Goal: Task Accomplishment & Management: Use online tool/utility

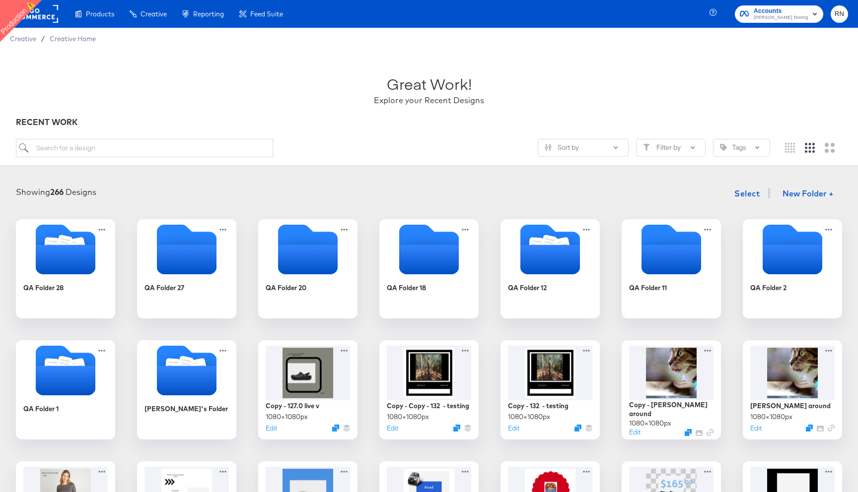
click at [42, 18] on rect at bounding box center [35, 14] width 46 height 18
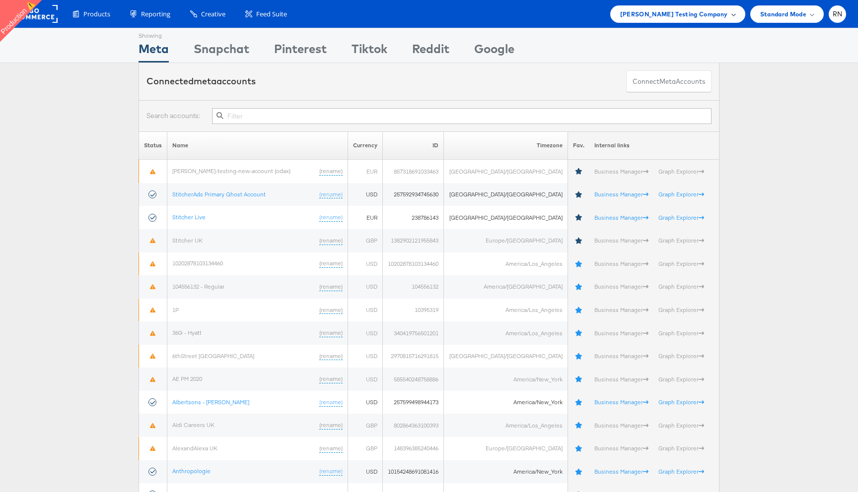
click at [654, 14] on span "Colin Clarke Testing Company" at bounding box center [674, 14] width 108 height 10
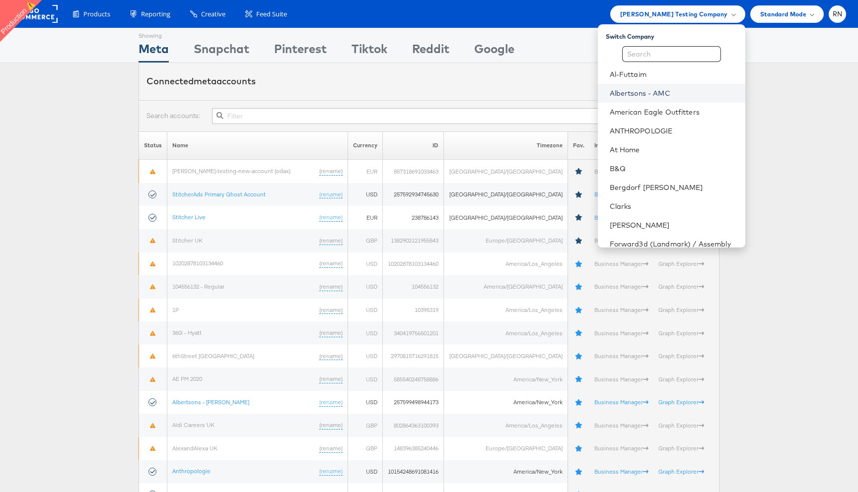
click at [636, 93] on link "Albertsons - AMC" at bounding box center [674, 93] width 128 height 10
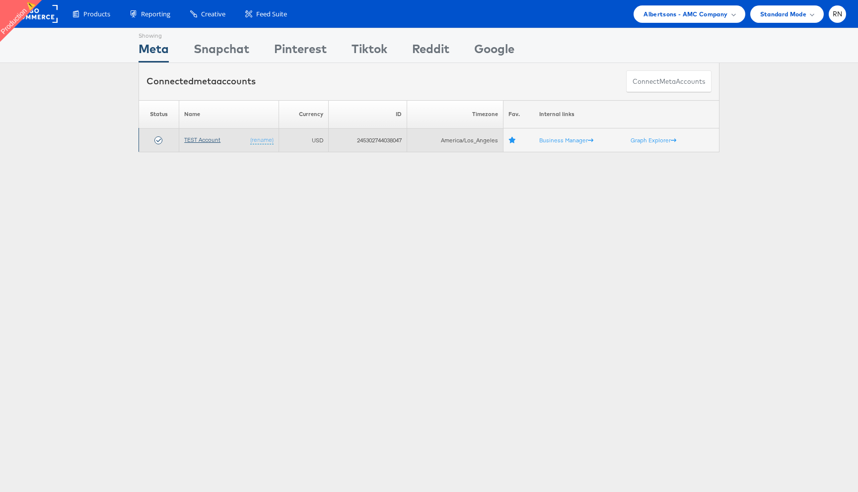
click at [203, 142] on link "TEST Account" at bounding box center [202, 139] width 36 height 7
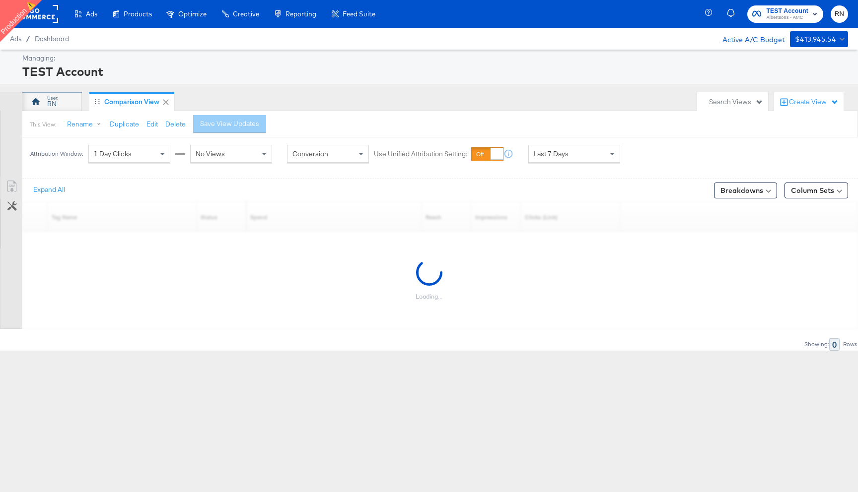
click at [59, 102] on div "RN" at bounding box center [52, 102] width 60 height 20
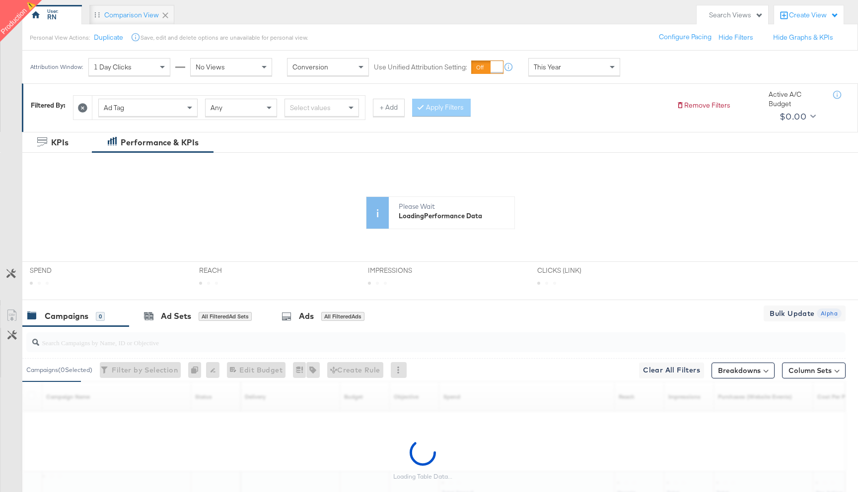
scroll to position [88, 0]
click at [688, 102] on button "Remove Filters" at bounding box center [703, 104] width 54 height 9
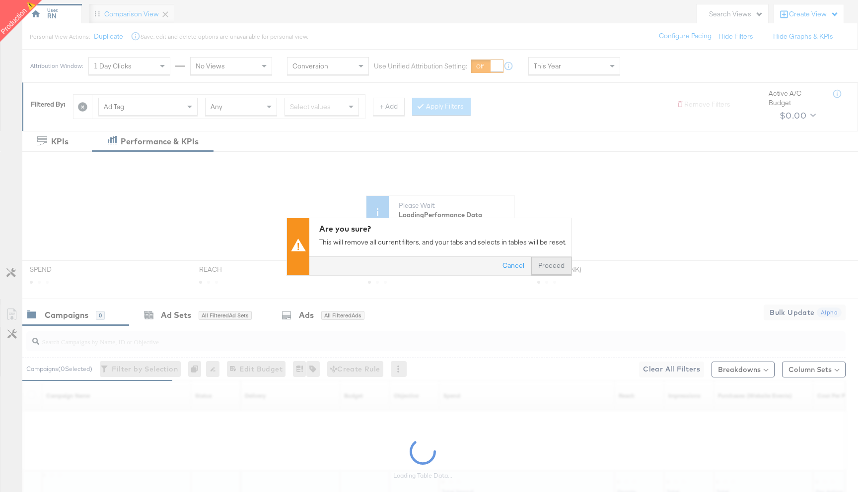
click at [556, 263] on button "Proceed" at bounding box center [551, 266] width 40 height 18
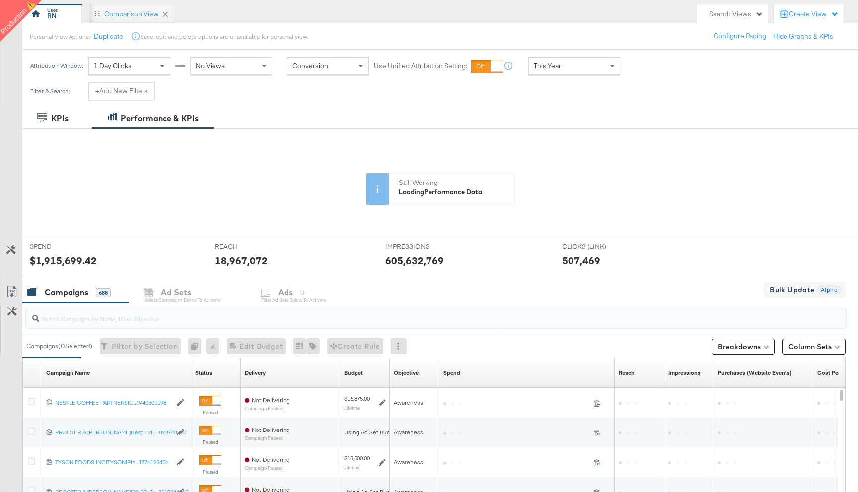
click at [140, 322] on input "search" at bounding box center [405, 314] width 732 height 19
paste input "120229509340170307"
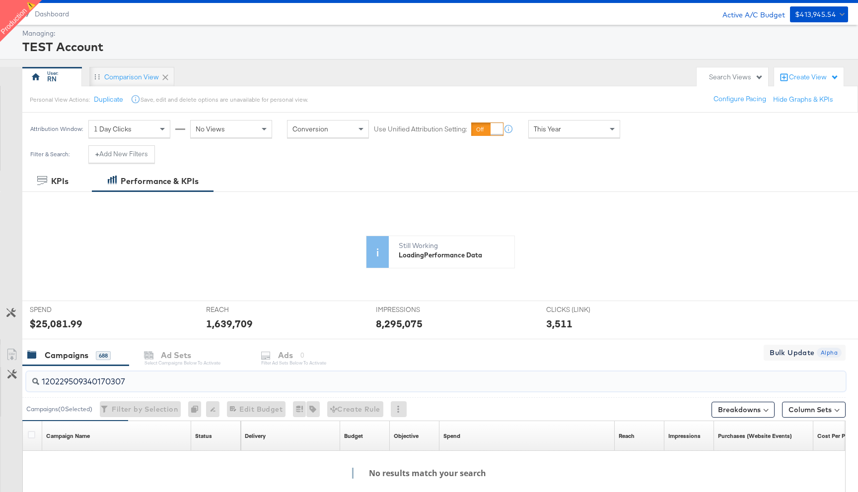
scroll to position [0, 0]
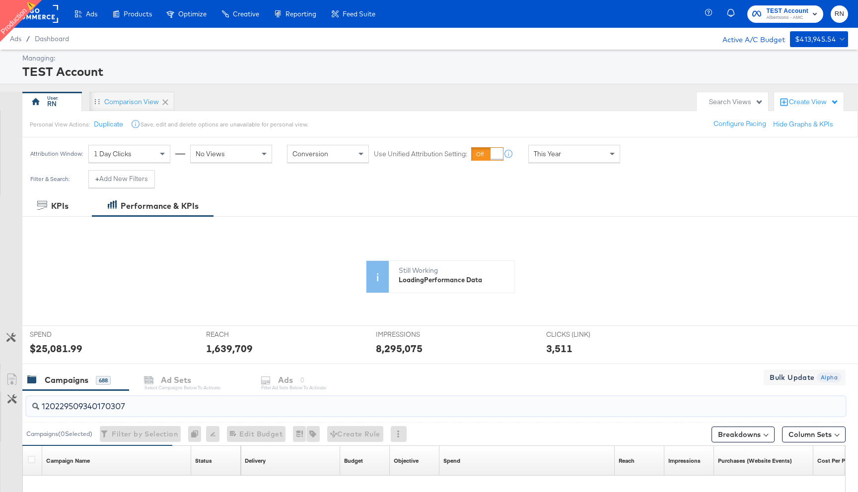
type input "120229509340170307"
click at [558, 148] on div "This Year" at bounding box center [574, 153] width 91 height 17
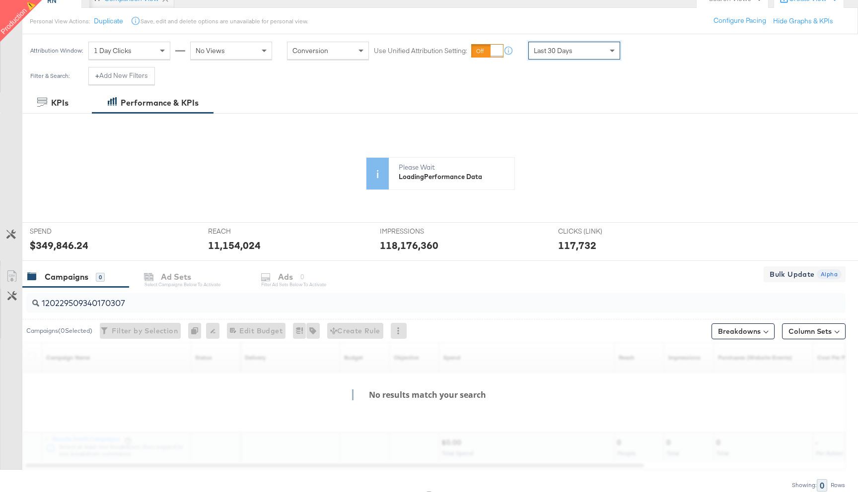
scroll to position [146, 0]
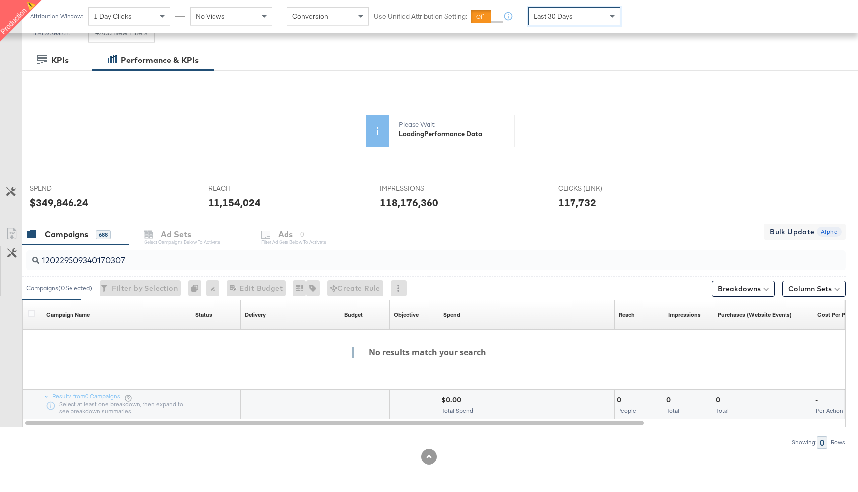
click at [157, 261] on input "120229509340170307" at bounding box center [405, 256] width 732 height 19
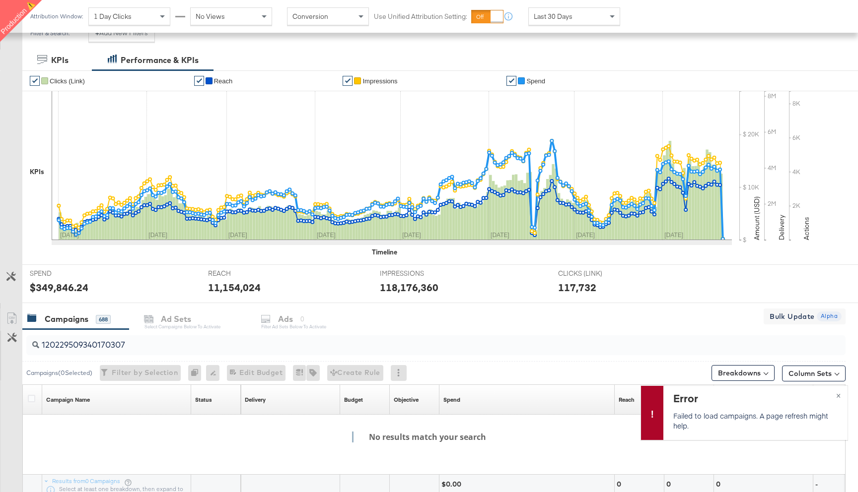
click at [168, 344] on input "120229509340170307" at bounding box center [405, 341] width 732 height 19
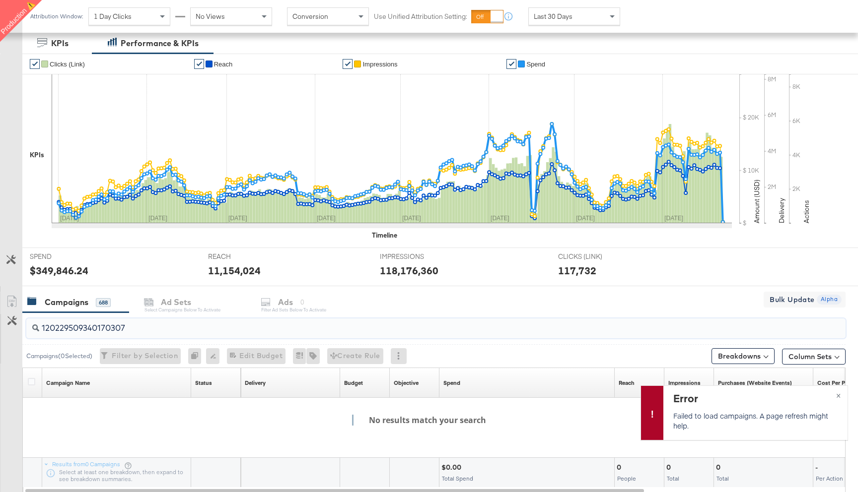
scroll to position [152, 0]
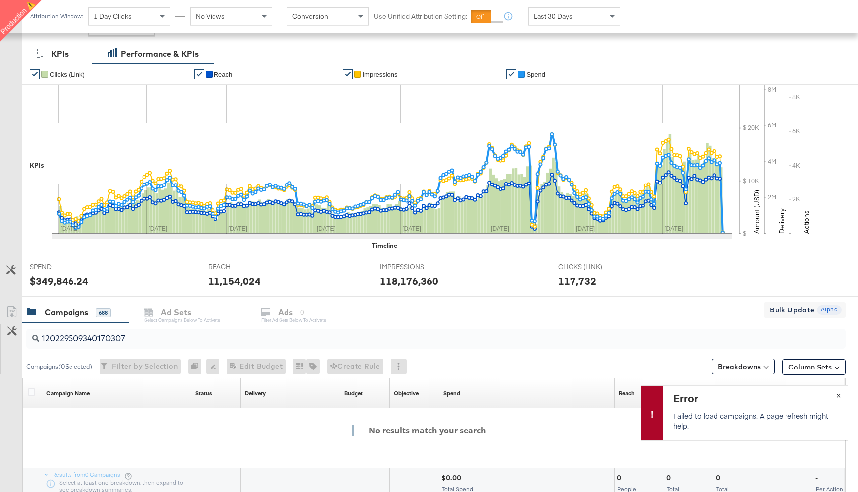
click at [836, 395] on span "×" at bounding box center [838, 394] width 4 height 11
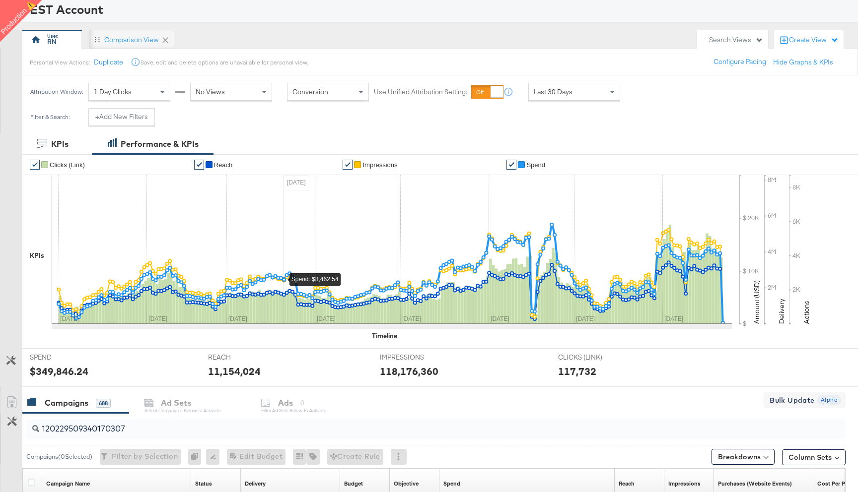
scroll to position [116, 0]
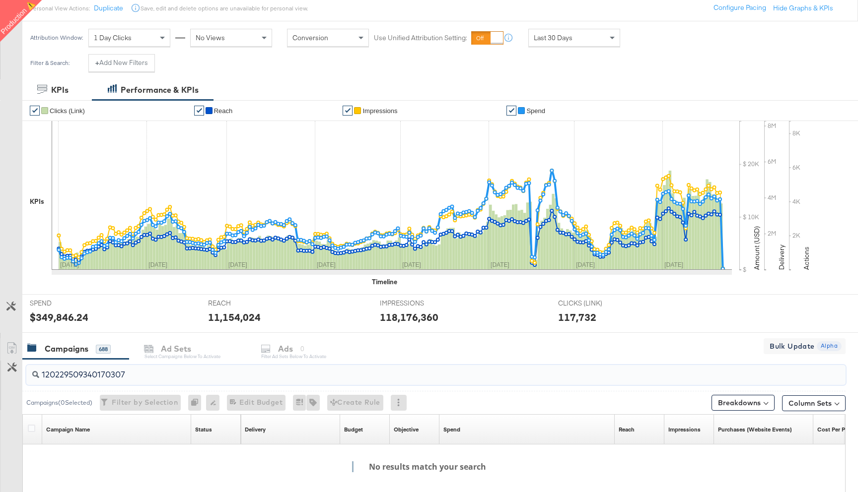
click at [153, 373] on input "120229509340170307" at bounding box center [405, 370] width 732 height 19
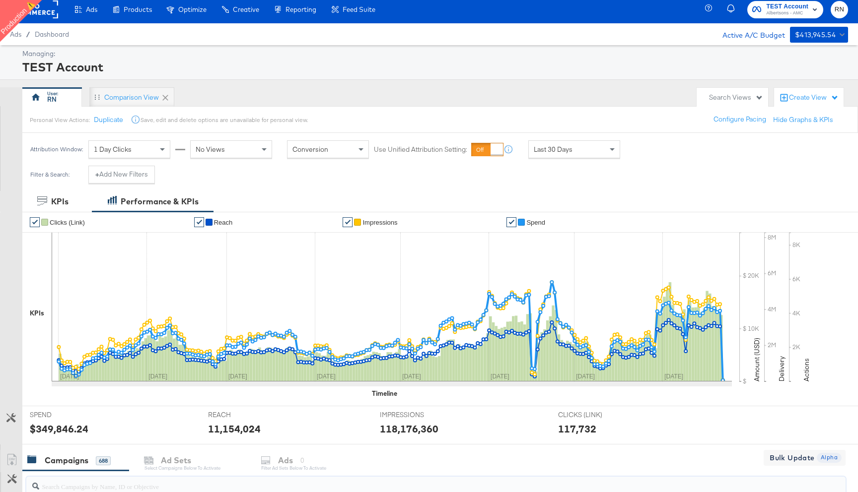
scroll to position [0, 0]
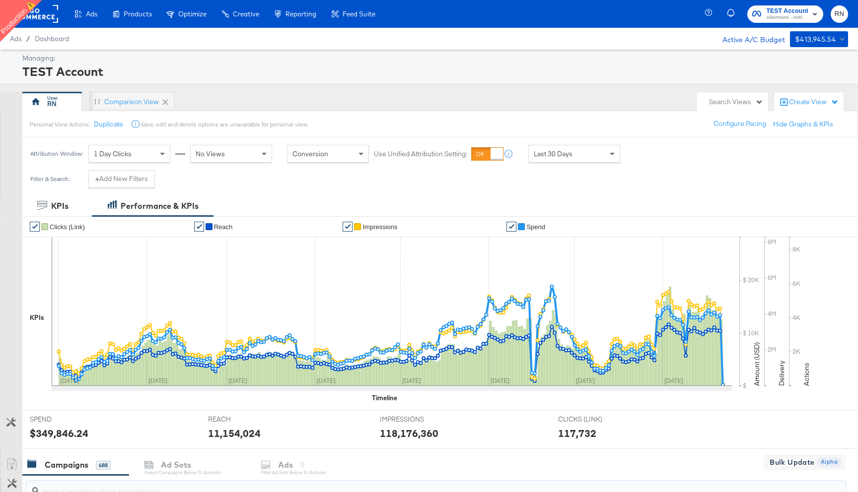
click at [555, 151] on span "Last 30 Days" at bounding box center [553, 153] width 39 height 9
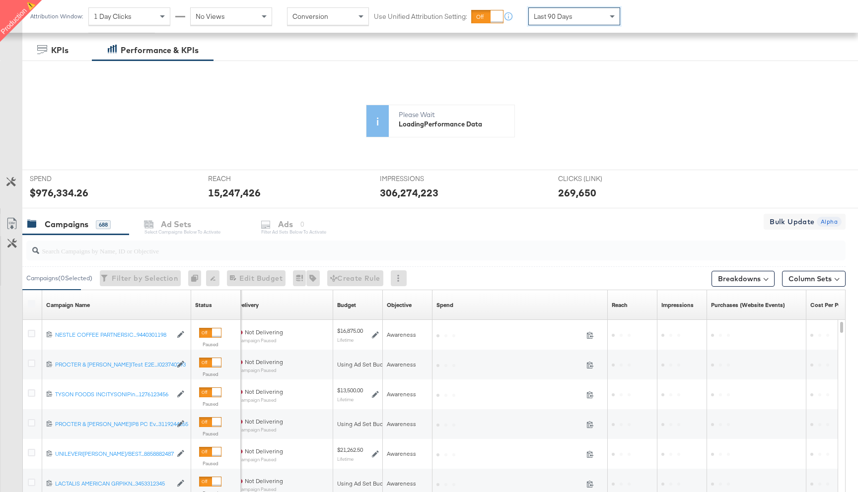
scroll to position [156, 0]
click at [80, 252] on input "search" at bounding box center [405, 246] width 732 height 19
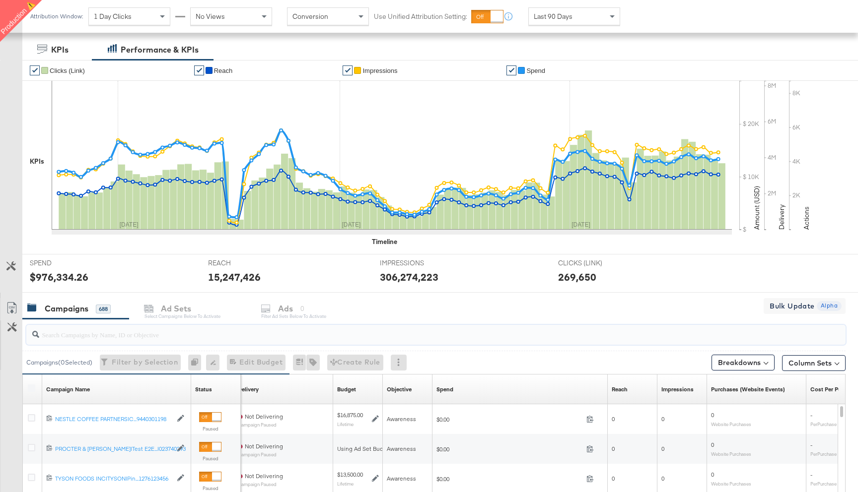
paste input "120229509340170307"
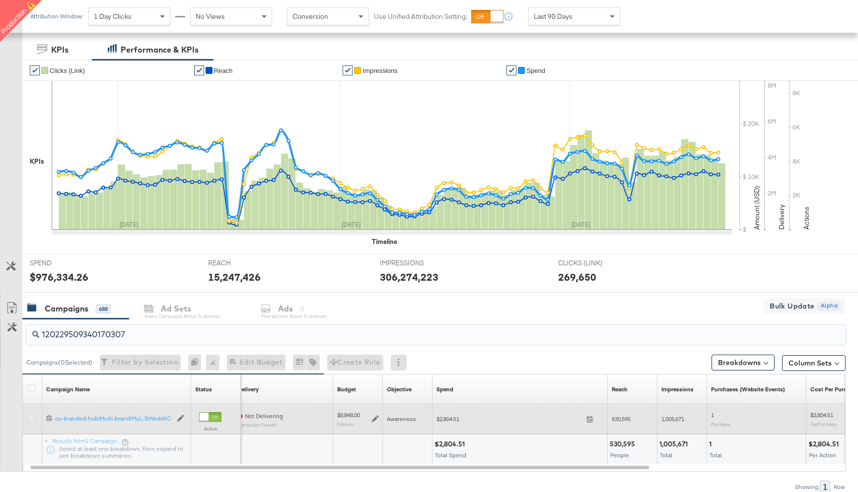
type input "120229509340170307"
click at [32, 420] on icon at bounding box center [31, 418] width 7 height 7
click at [0, 0] on input "checkbox" at bounding box center [0, 0] width 0 height 0
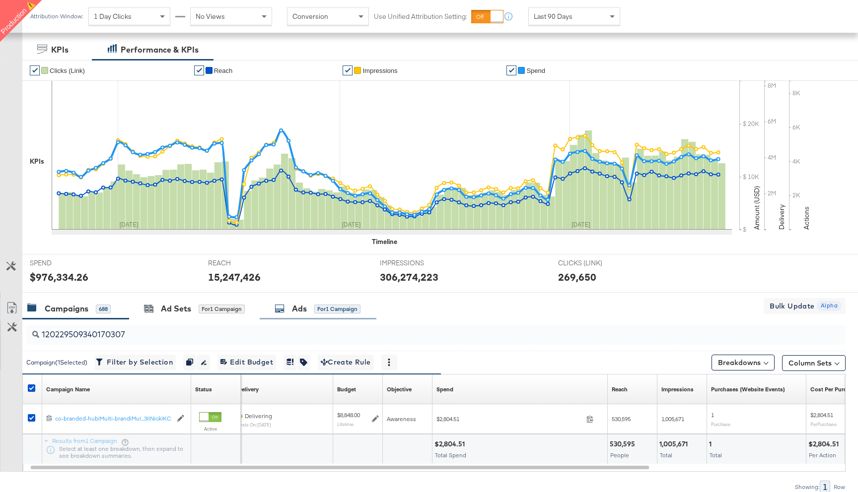
click at [295, 306] on div "Ads" at bounding box center [299, 308] width 15 height 11
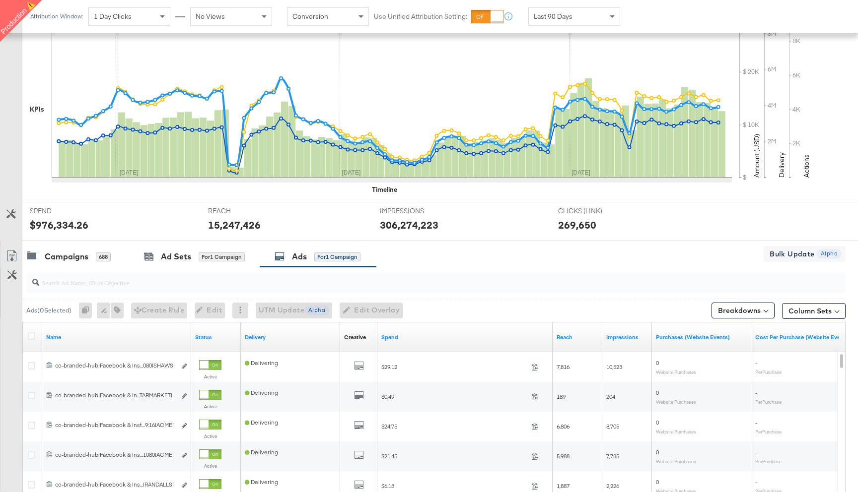
scroll to position [228, 0]
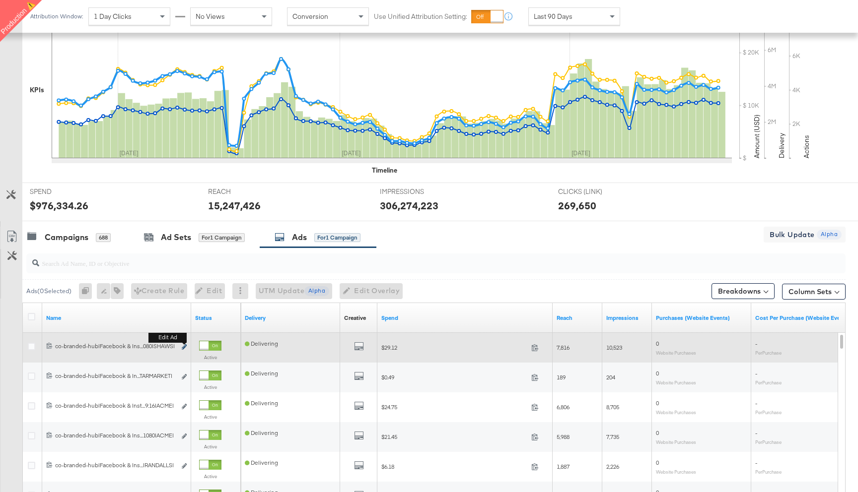
click at [186, 346] on icon "link" at bounding box center [184, 347] width 5 height 5
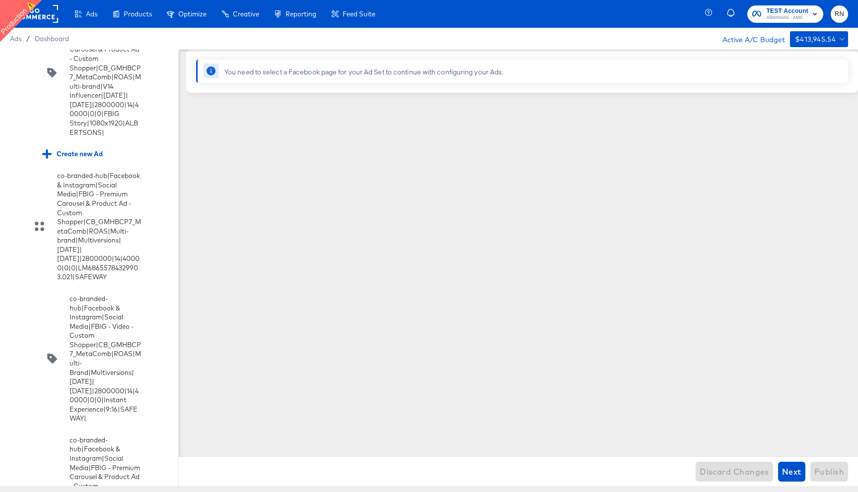
scroll to position [3794, 0]
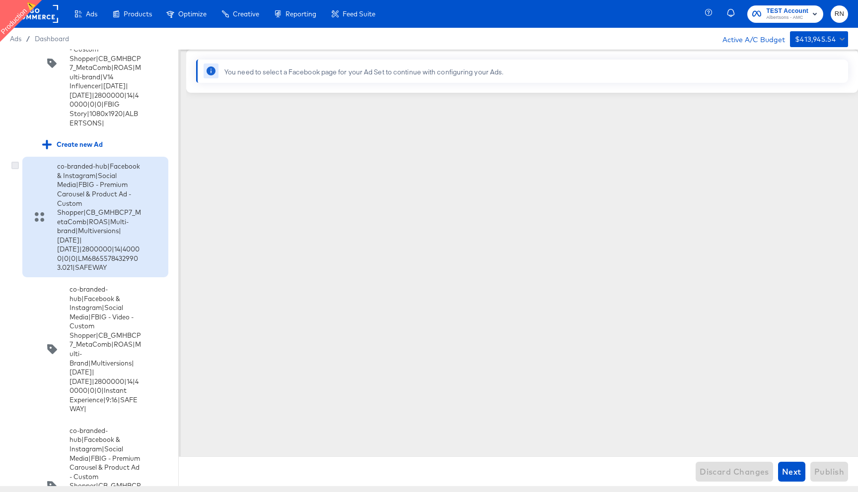
click at [13, 169] on icon at bounding box center [14, 165] width 7 height 7
click at [0, 0] on input "checkbox" at bounding box center [0, 0] width 0 height 0
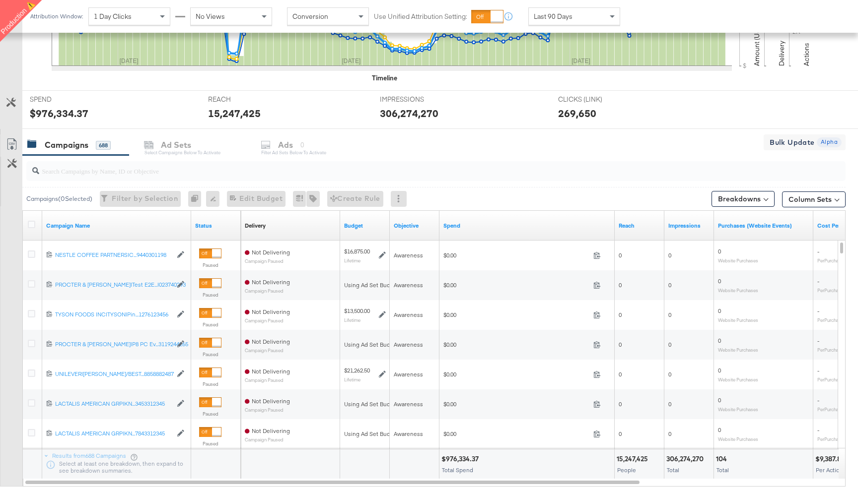
scroll to position [380, 0]
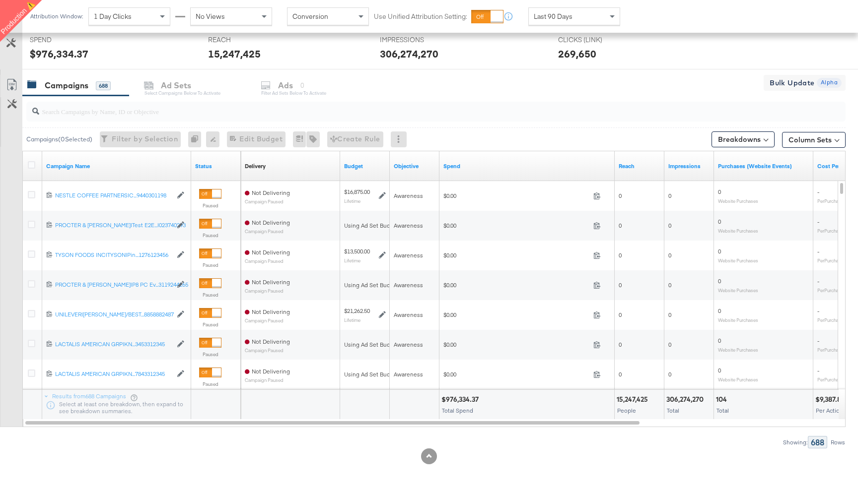
click at [80, 111] on input "search" at bounding box center [405, 107] width 732 height 19
paste input "120229509340170307"
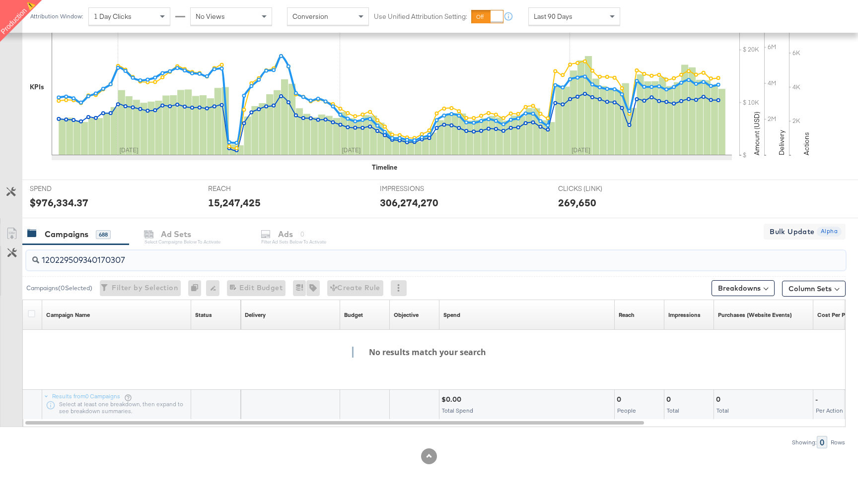
click at [47, 262] on input "120229509340170307" at bounding box center [405, 256] width 732 height 19
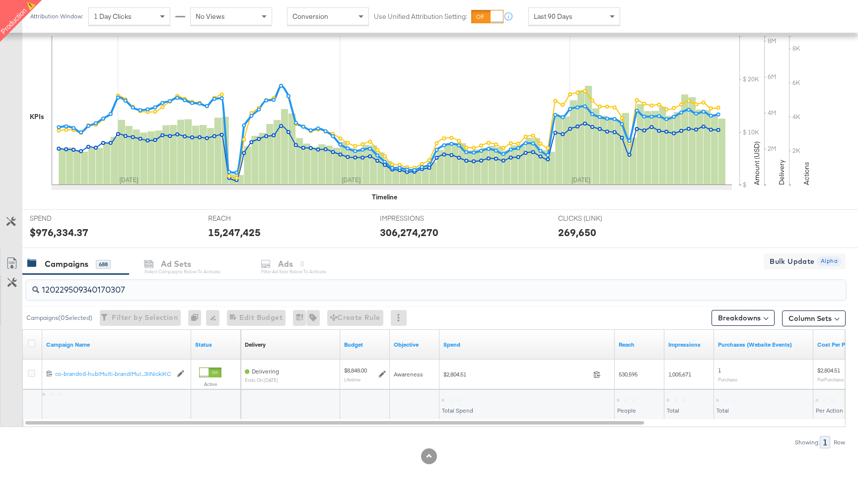
scroll to position [201, 0]
type input "120229509340170307"
click at [31, 344] on icon at bounding box center [31, 343] width 7 height 7
click at [0, 0] on input "checkbox" at bounding box center [0, 0] width 0 height 0
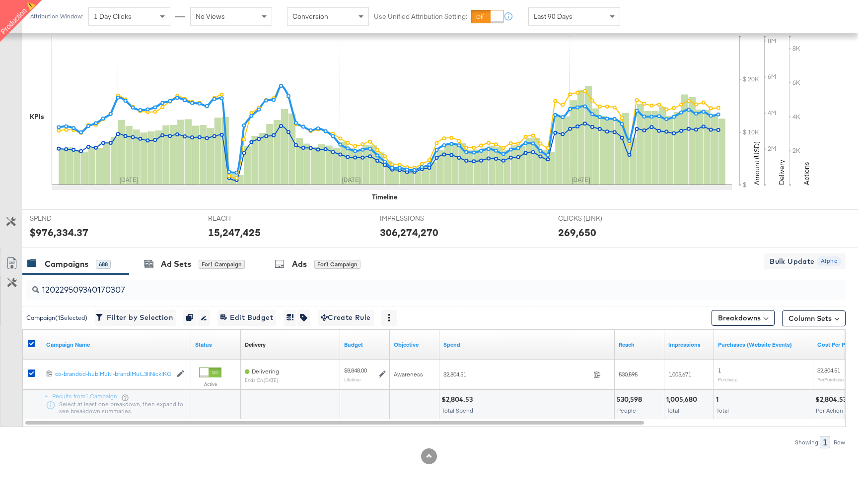
click at [292, 276] on div "120229509340170307" at bounding box center [433, 291] width 823 height 32
click at [290, 265] on div "Ads for 1 Campaign" at bounding box center [318, 264] width 86 height 11
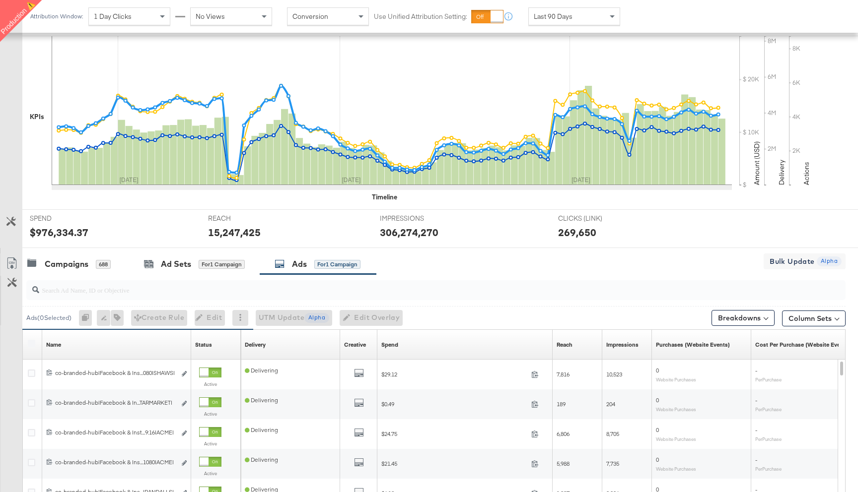
click at [101, 293] on input "search" at bounding box center [405, 286] width 732 height 19
paste input "120229512801830307"
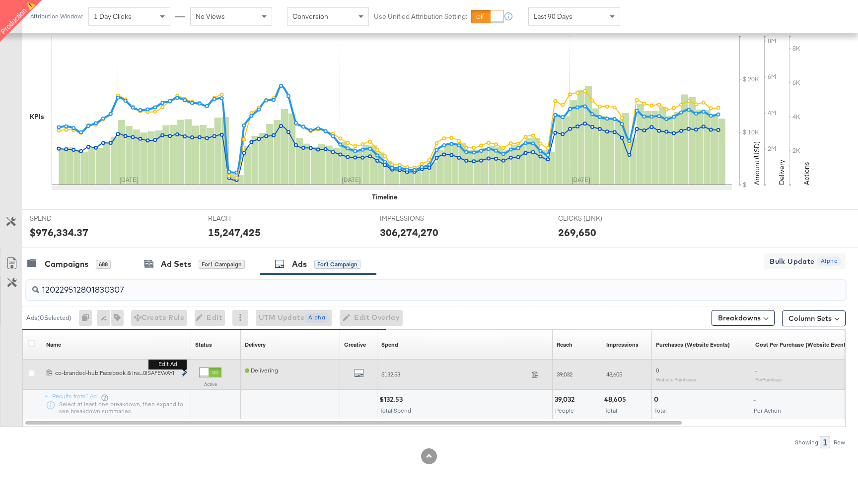
type input "120229512801830307"
click at [184, 375] on icon "link" at bounding box center [184, 373] width 5 height 5
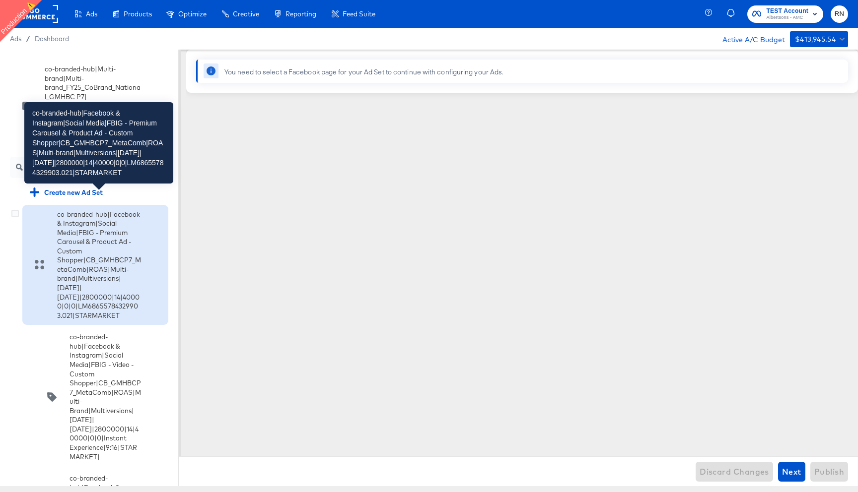
click at [66, 252] on div "co-branded-hub|Facebook & Instagram|Social Media|FBIG - Premium Carousel & Prod…" at bounding box center [99, 265] width 84 height 111
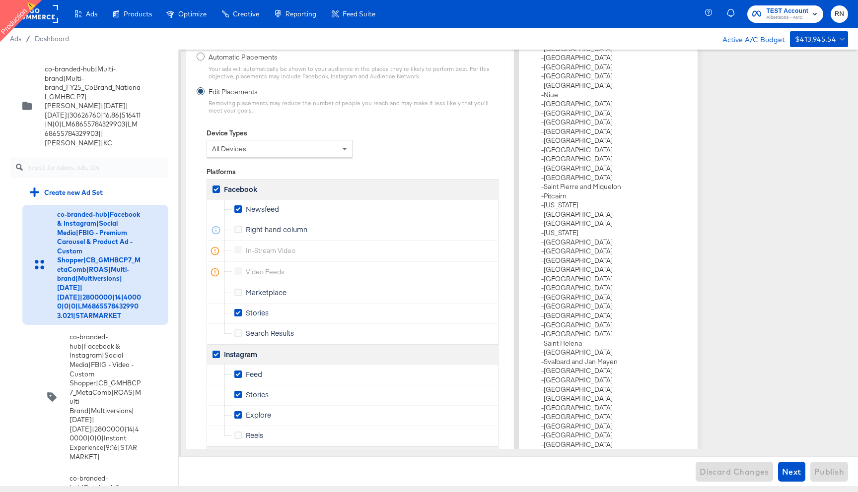
scroll to position [2003, 0]
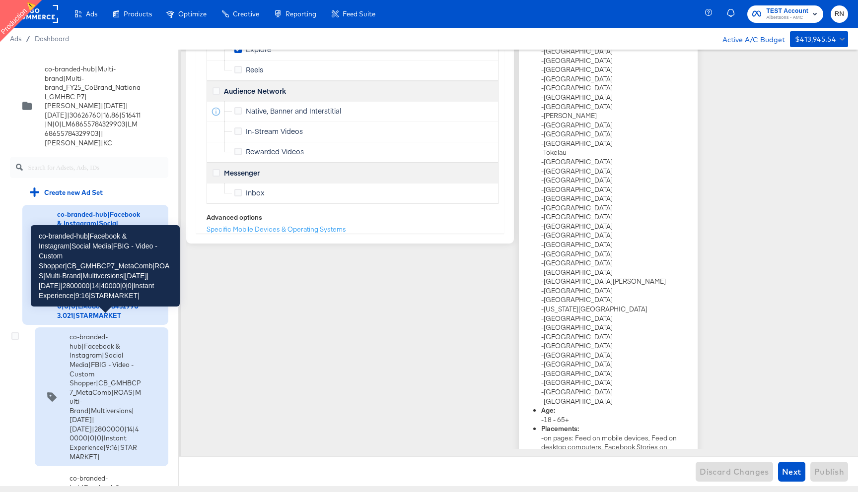
click at [78, 356] on div "co-branded-hub|Facebook & Instagram|Social Media|FBIG - Video - Custom Shopper|…" at bounding box center [105, 397] width 71 height 129
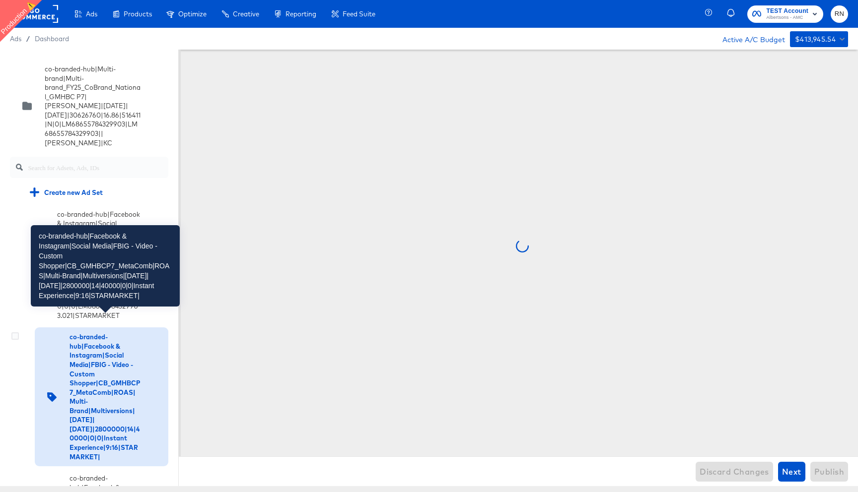
scroll to position [0, 0]
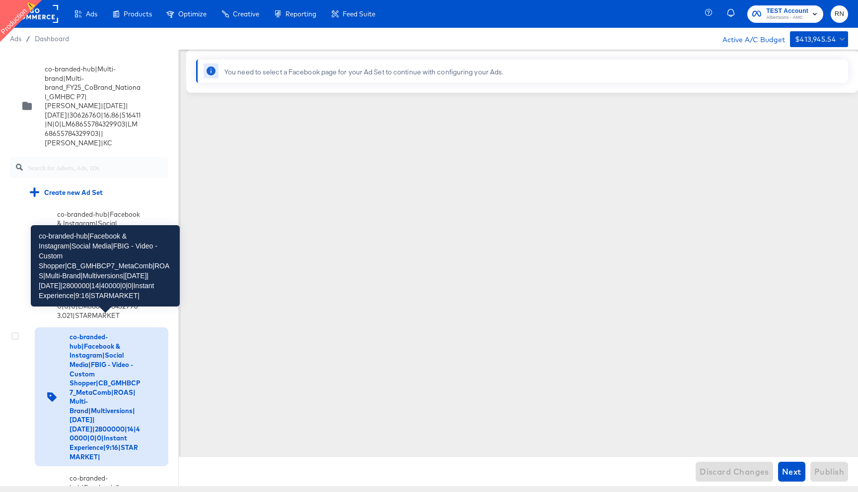
click at [87, 365] on div "co-branded-hub|Facebook & Instagram|Social Media|FBIG - Video - Custom Shopper|…" at bounding box center [105, 397] width 71 height 129
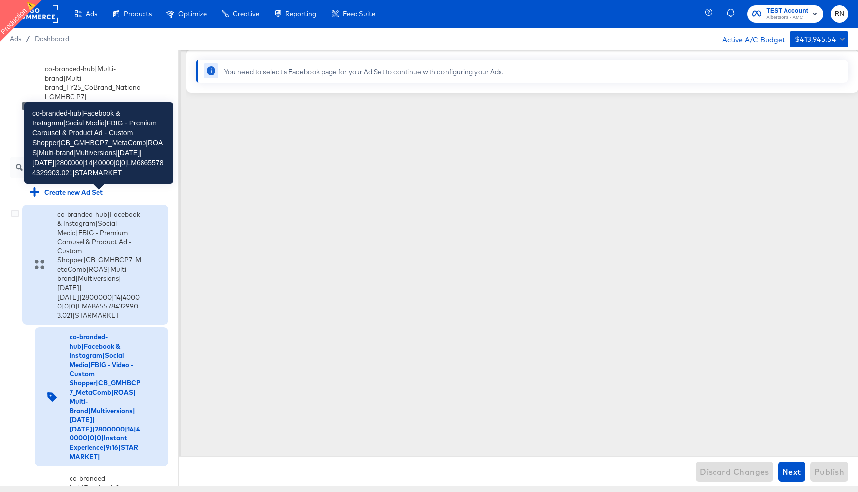
click at [87, 242] on div "co-branded-hub|Facebook & Instagram|Social Media|FBIG - Premium Carousel & Prod…" at bounding box center [99, 265] width 84 height 111
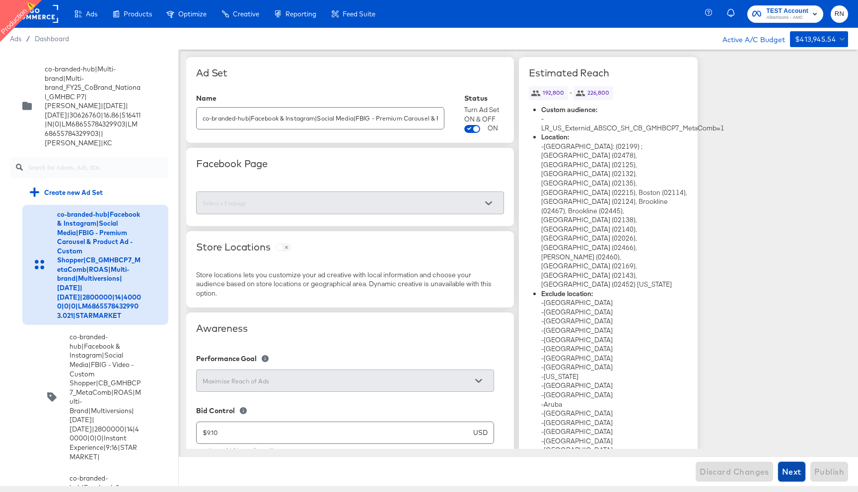
click at [790, 468] on span "Next" at bounding box center [791, 472] width 19 height 14
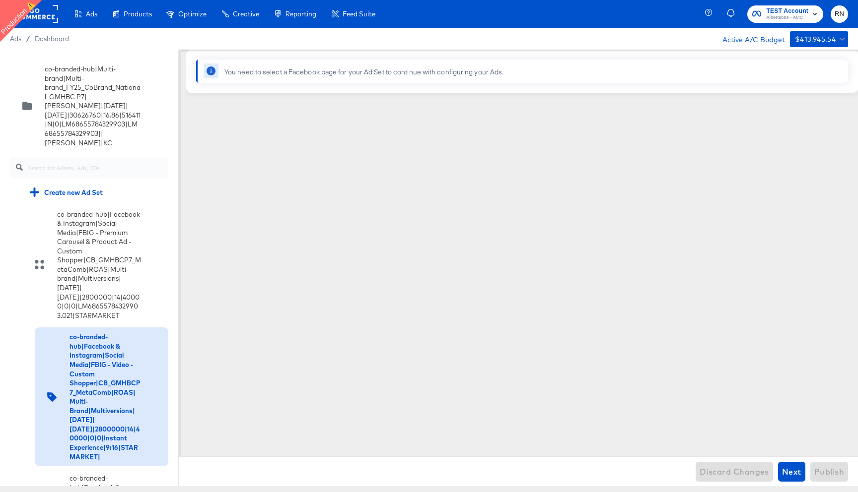
click at [51, 16] on rect at bounding box center [35, 14] width 46 height 18
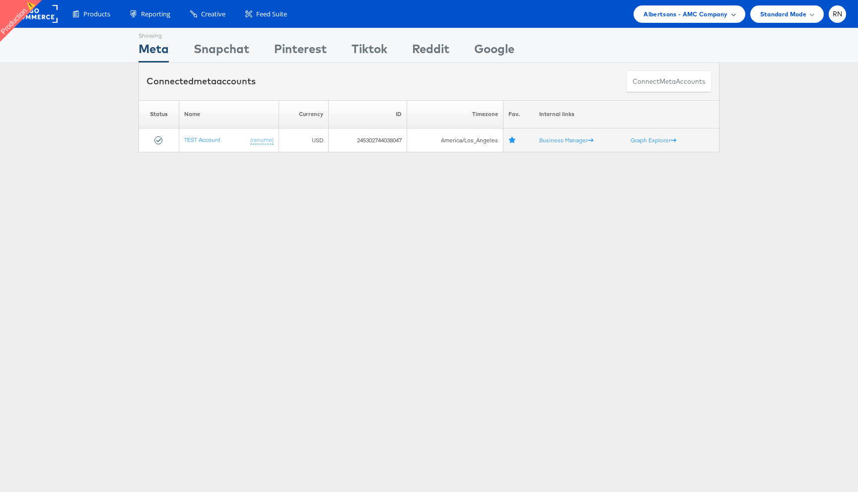
click at [699, 14] on span "Albertsons - AMC Company" at bounding box center [685, 14] width 84 height 10
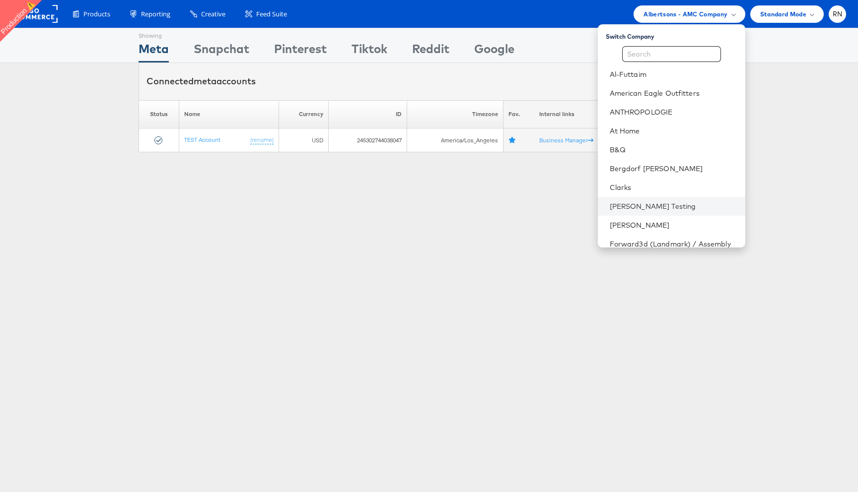
click at [650, 201] on li "Colin Clarke Testing" at bounding box center [671, 206] width 147 height 19
click at [634, 205] on link "Colin Clarke Testing" at bounding box center [674, 207] width 128 height 10
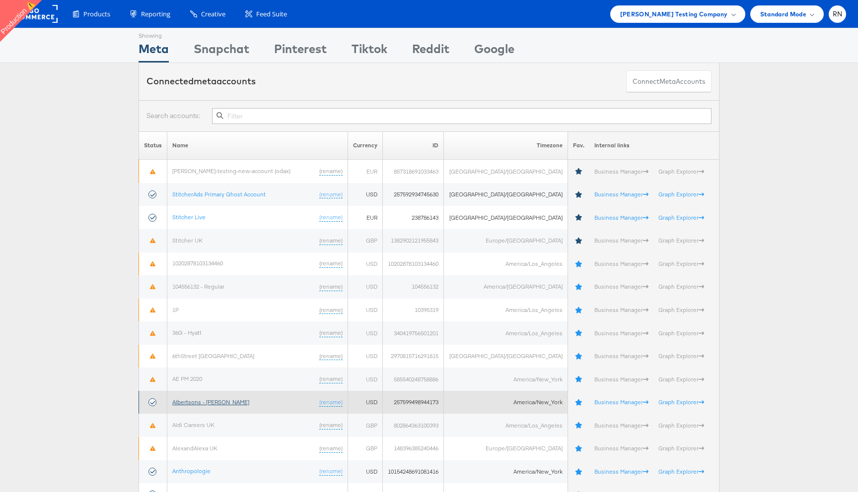
click at [208, 402] on link "Albertsons - Merkle" at bounding box center [210, 402] width 77 height 7
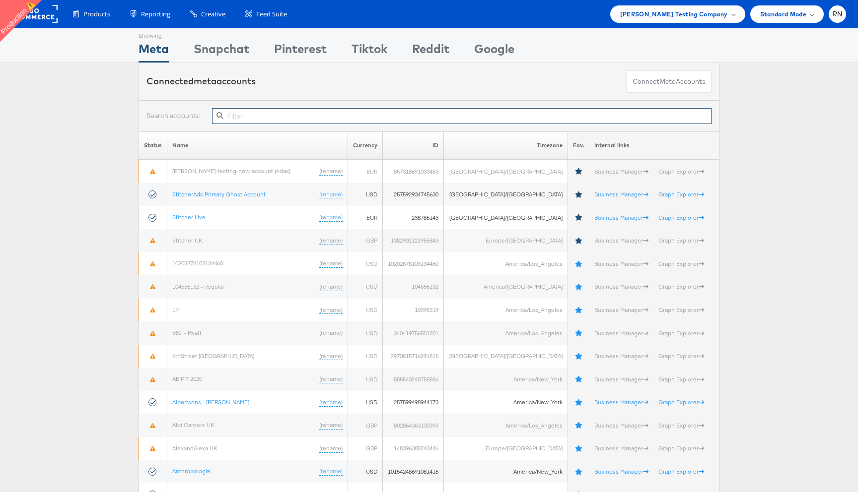
click at [260, 114] on input "text" at bounding box center [461, 116] width 499 height 16
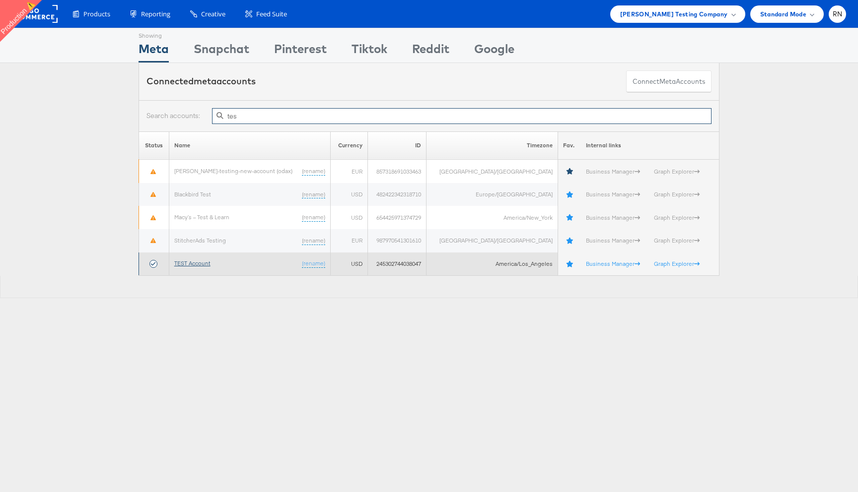
type input "tes"
click at [199, 264] on link "TEST Account" at bounding box center [192, 263] width 36 height 7
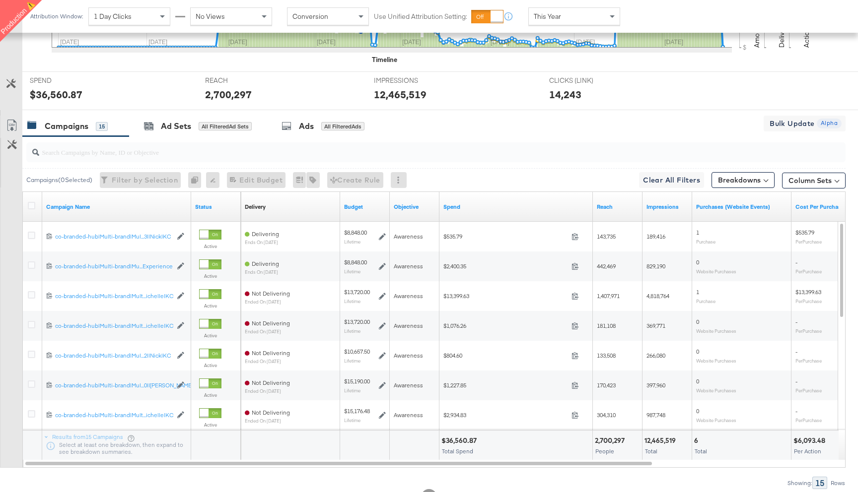
scroll to position [485, 0]
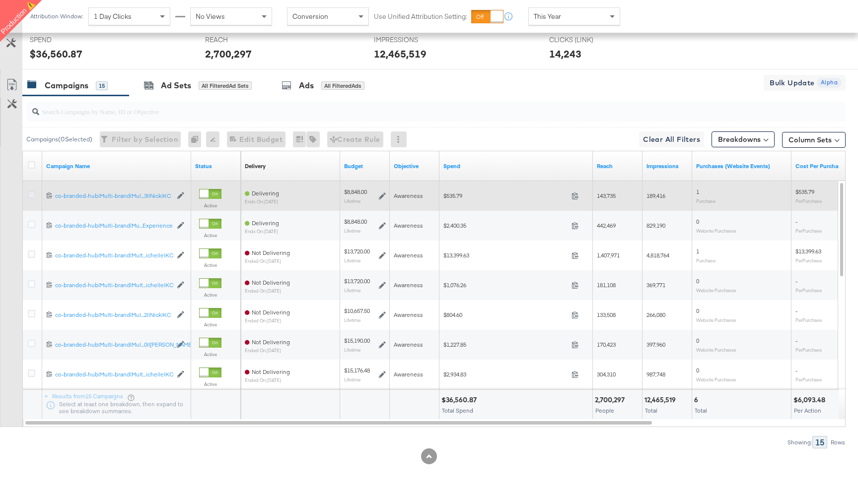
click at [31, 194] on icon at bounding box center [31, 194] width 7 height 7
click at [0, 0] on input "checkbox" at bounding box center [0, 0] width 0 height 0
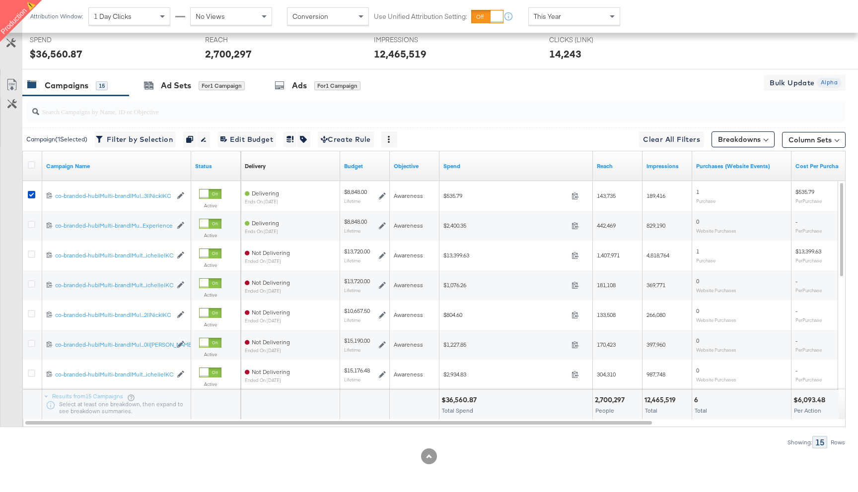
click at [299, 95] on div "Ads for 1 Campaign" at bounding box center [318, 85] width 117 height 21
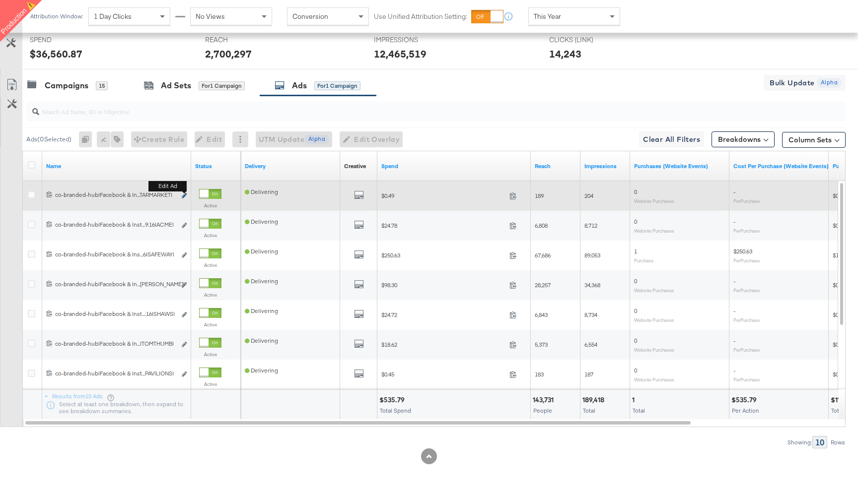
click at [186, 196] on icon "link" at bounding box center [184, 195] width 5 height 5
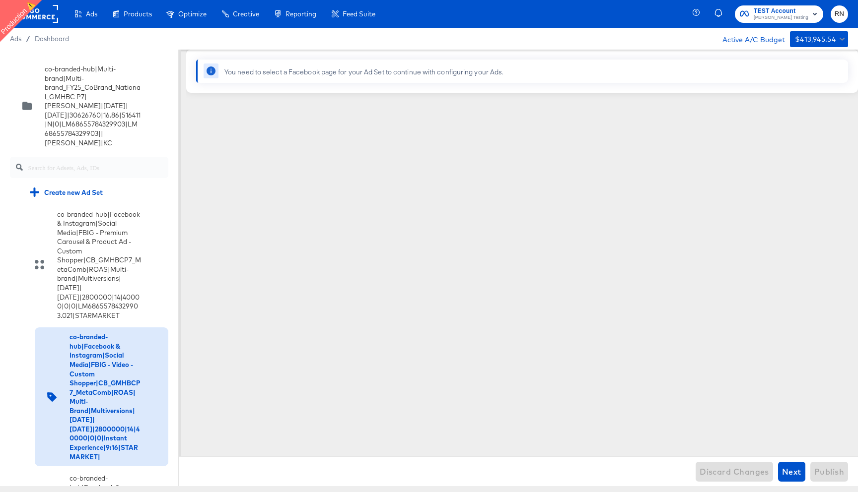
click at [49, 14] on rect at bounding box center [35, 14] width 46 height 18
